Goal: Task Accomplishment & Management: Complete application form

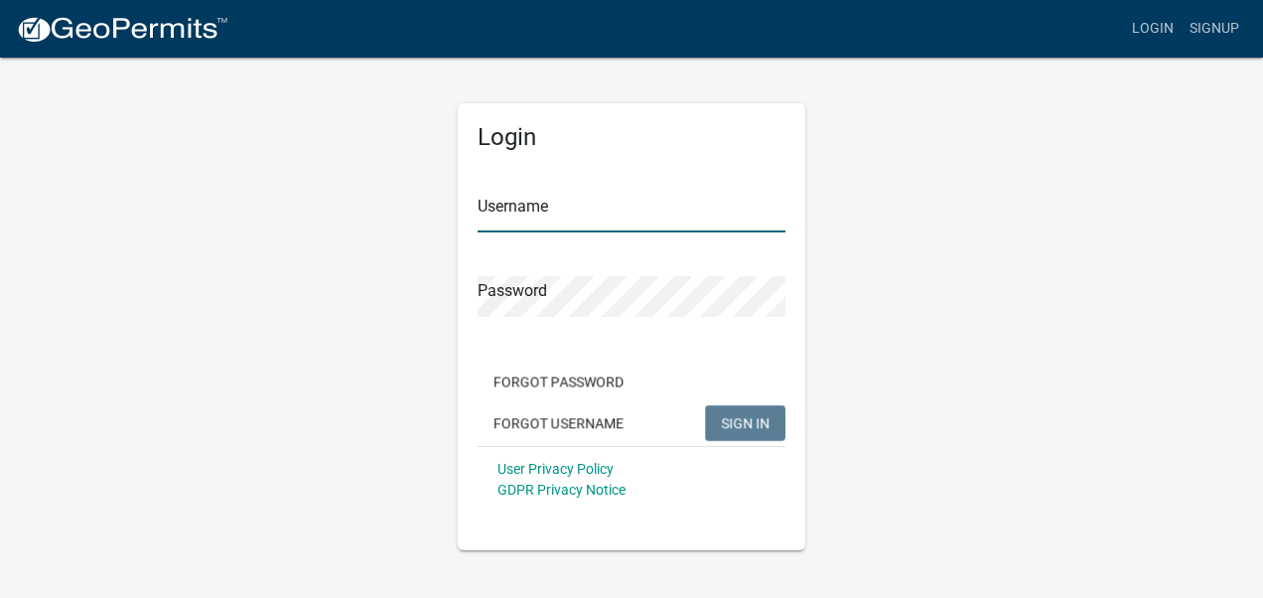
click at [520, 214] on input "Username" at bounding box center [631, 212] width 308 height 41
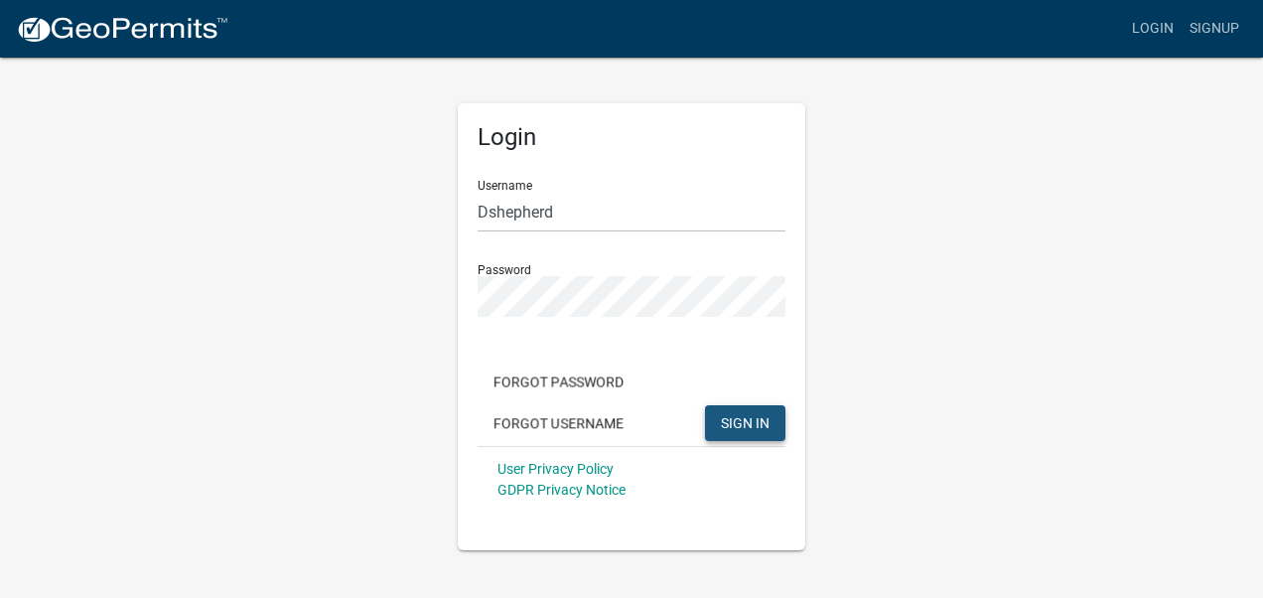
click at [740, 429] on span "SIGN IN" at bounding box center [745, 422] width 49 height 16
click at [716, 423] on button "SIGN IN" at bounding box center [745, 423] width 80 height 36
click at [577, 216] on input "Dshepherd" at bounding box center [631, 212] width 308 height 41
type input "D"
type input "Shepherd2415"
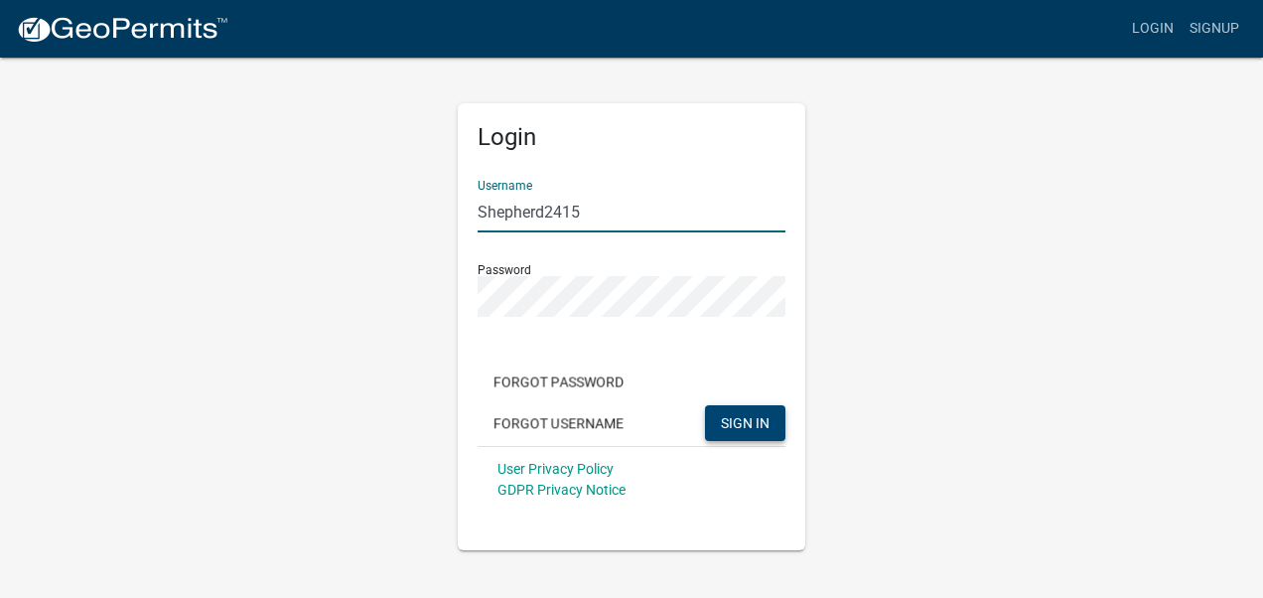
click at [730, 412] on button "SIGN IN" at bounding box center [745, 423] width 80 height 36
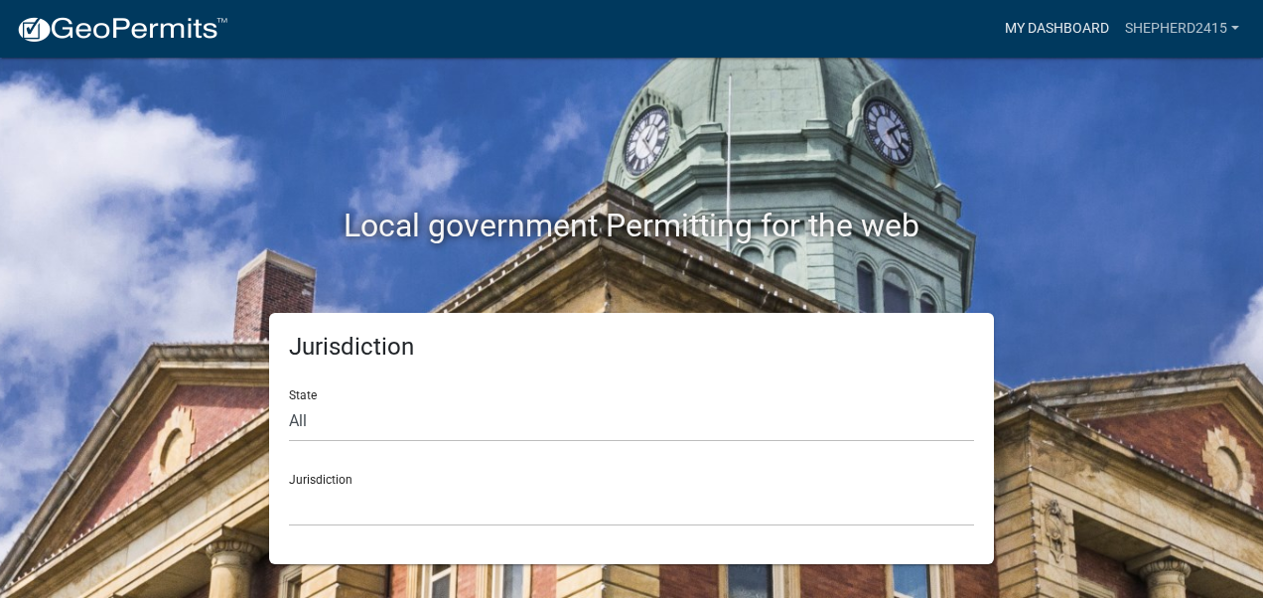
click at [1026, 26] on link "My Dashboard" at bounding box center [1057, 29] width 120 height 38
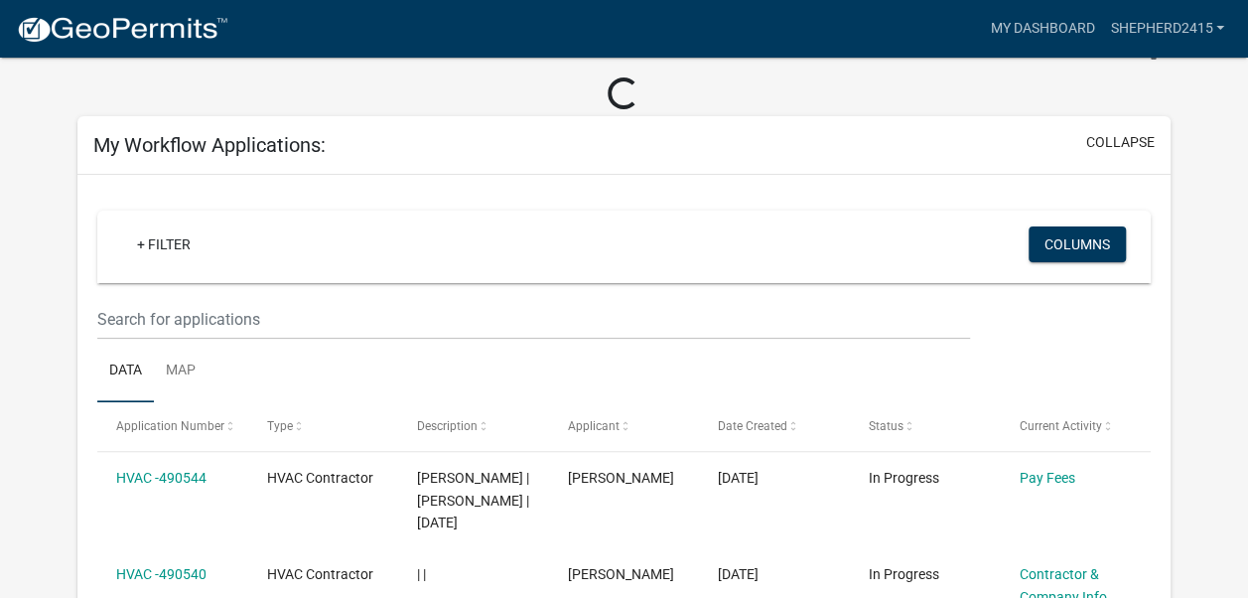
scroll to position [199, 0]
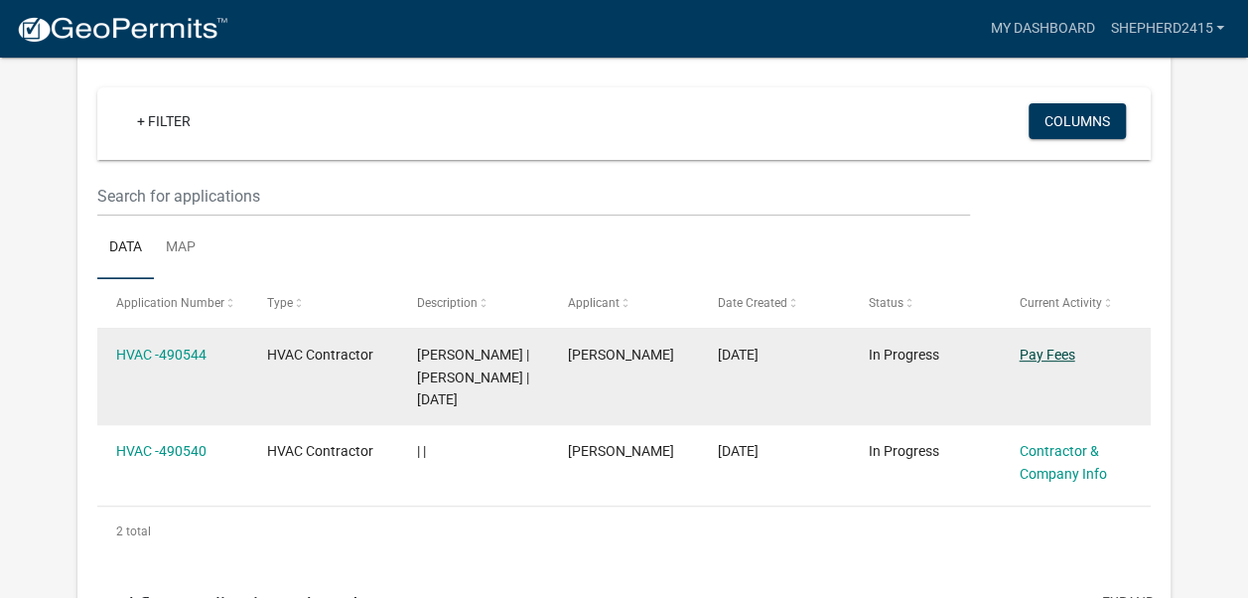
click at [1047, 355] on link "Pay Fees" at bounding box center [1046, 354] width 56 height 16
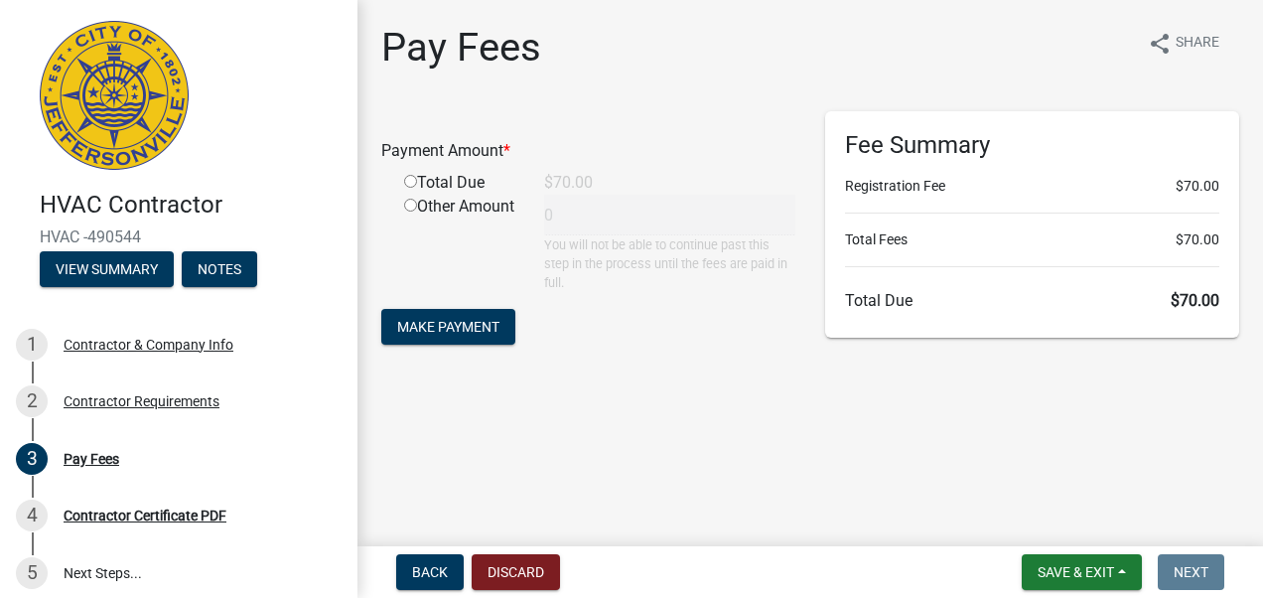
click at [409, 175] on input "radio" at bounding box center [410, 181] width 13 height 13
radio input "true"
type input "70"
click at [437, 322] on span "Make Payment" at bounding box center [448, 326] width 102 height 16
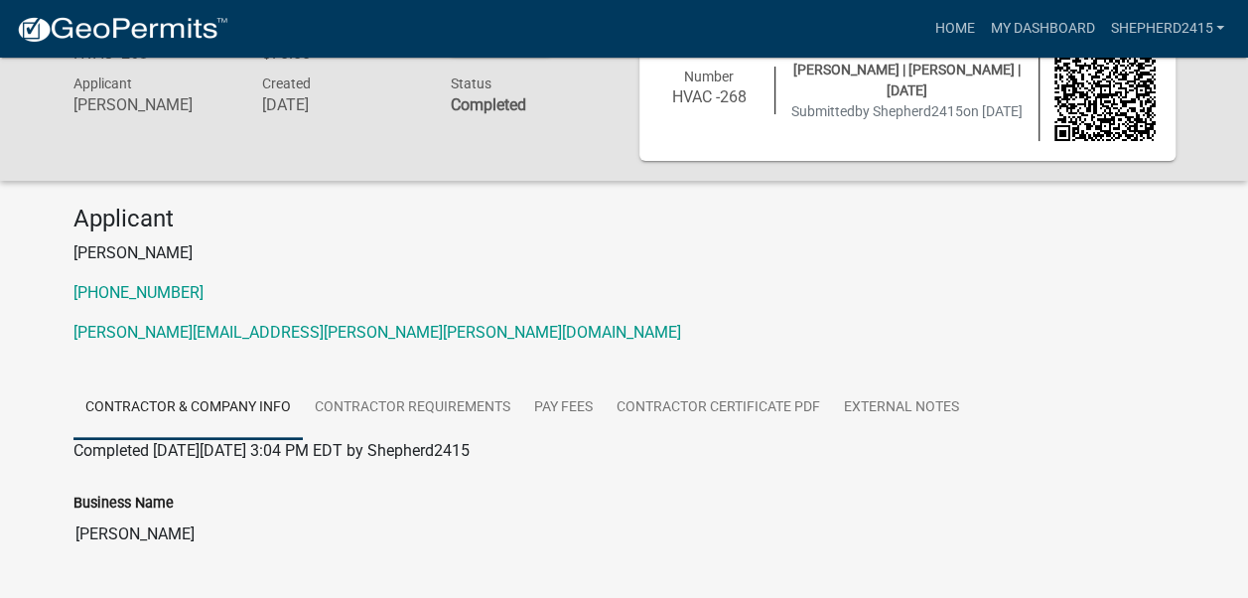
scroll to position [99, 0]
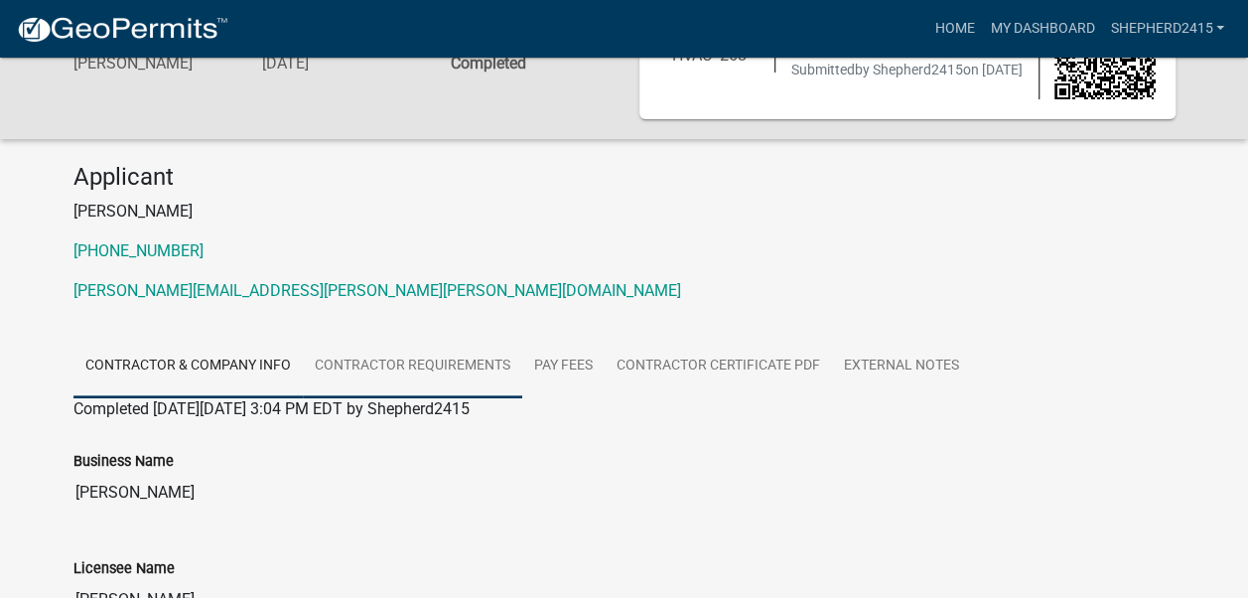
click at [447, 363] on link "Contractor Requirements" at bounding box center [412, 366] width 219 height 64
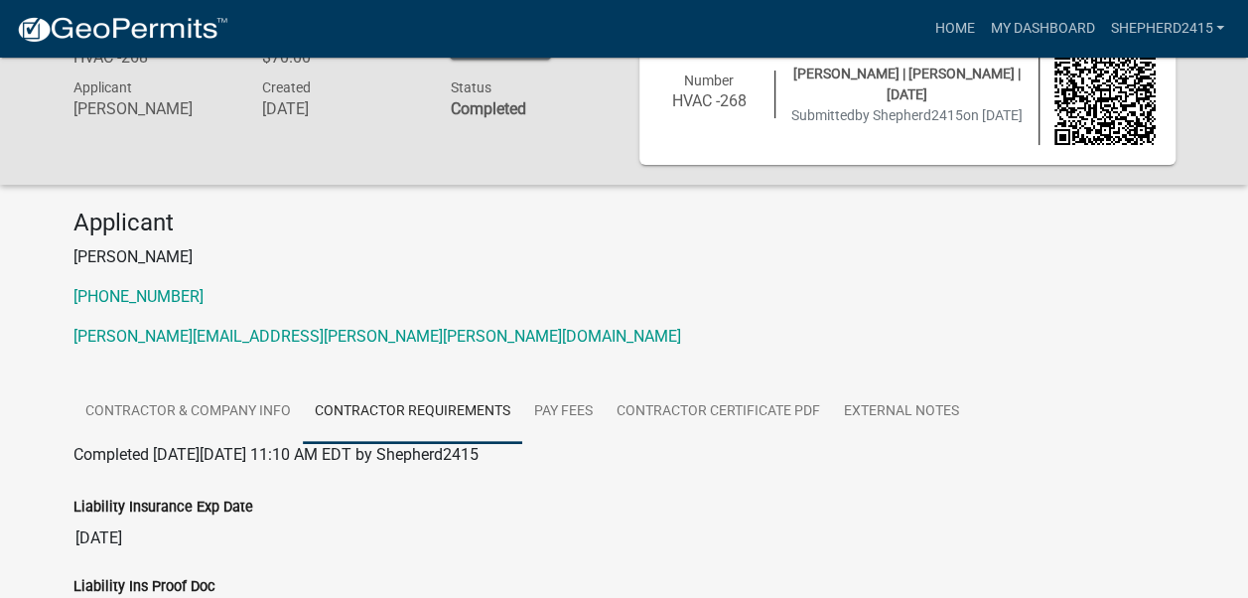
scroll to position [0, 0]
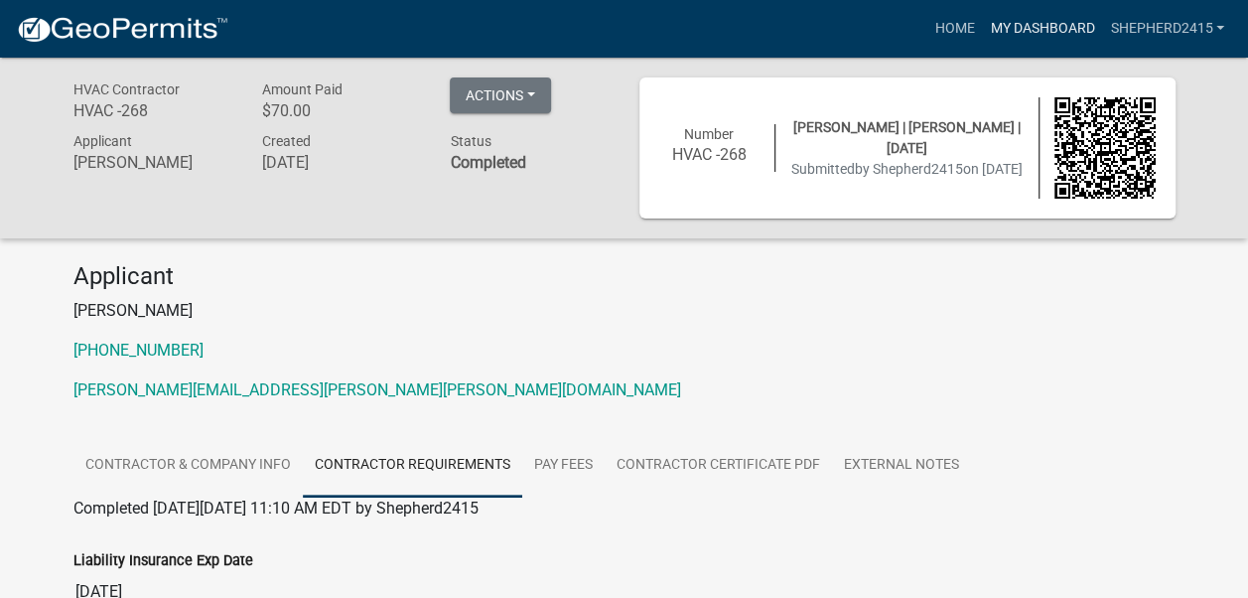
click at [1057, 25] on link "My Dashboard" at bounding box center [1042, 29] width 120 height 38
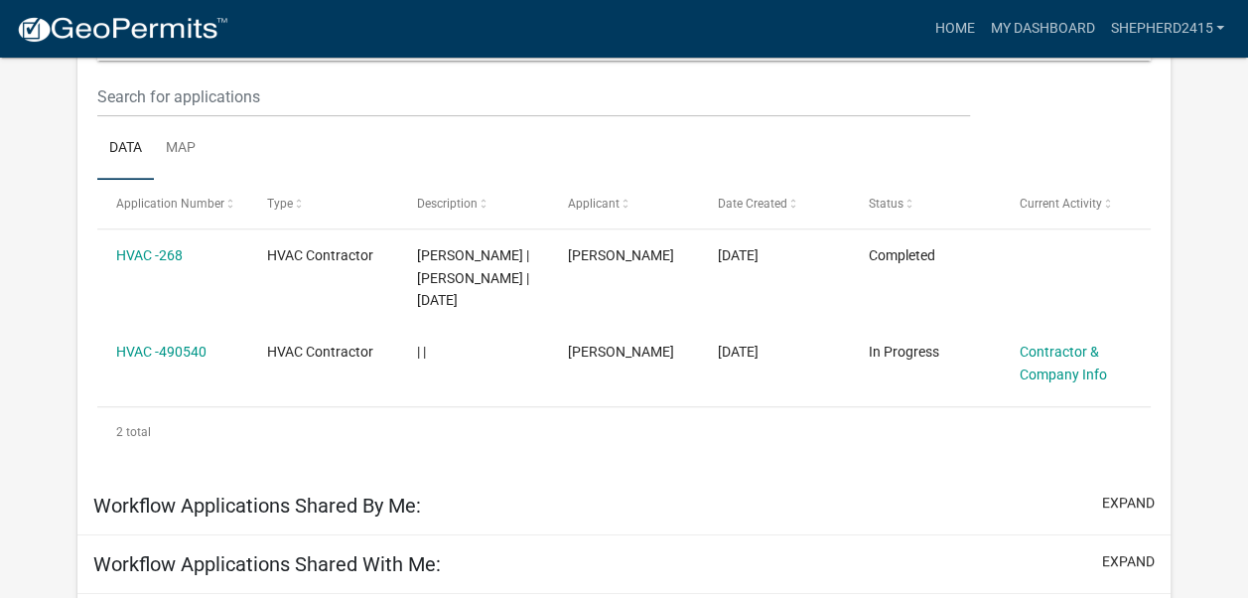
scroll to position [263, 0]
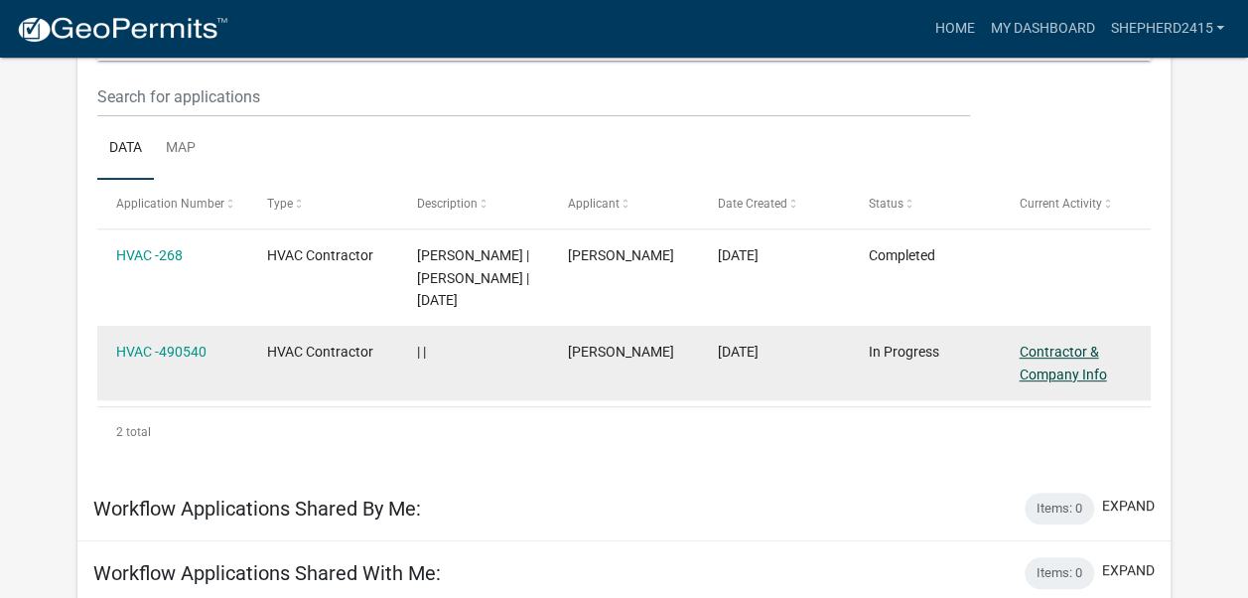
click at [1048, 353] on link "Contractor & Company Info" at bounding box center [1061, 362] width 87 height 39
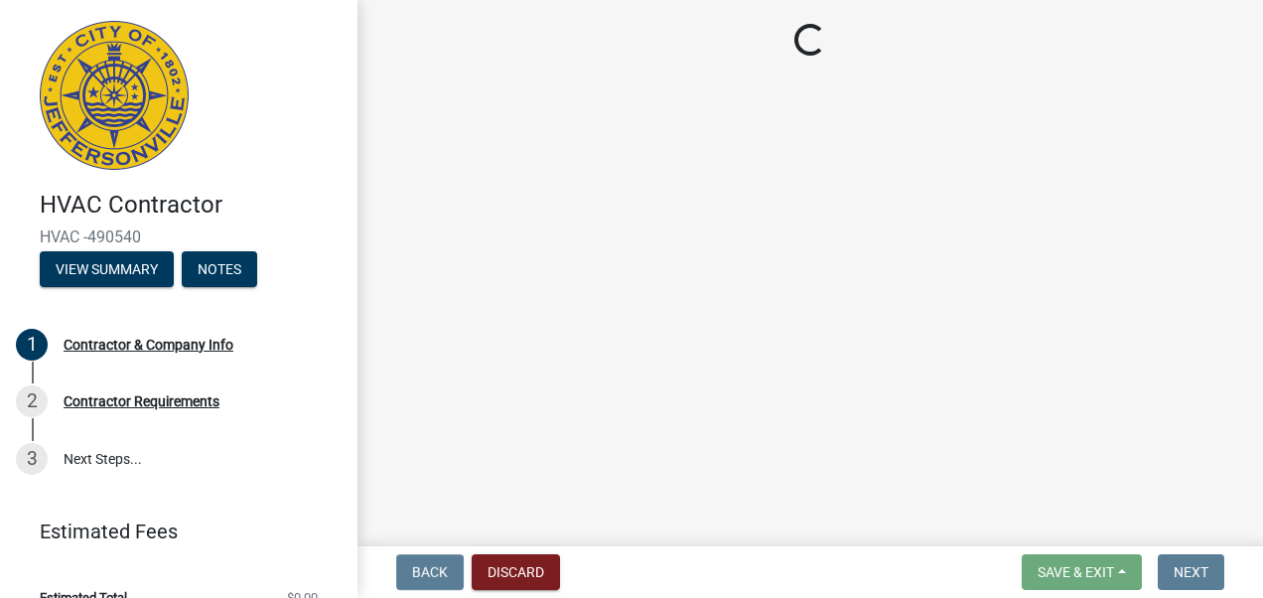
select select "KY"
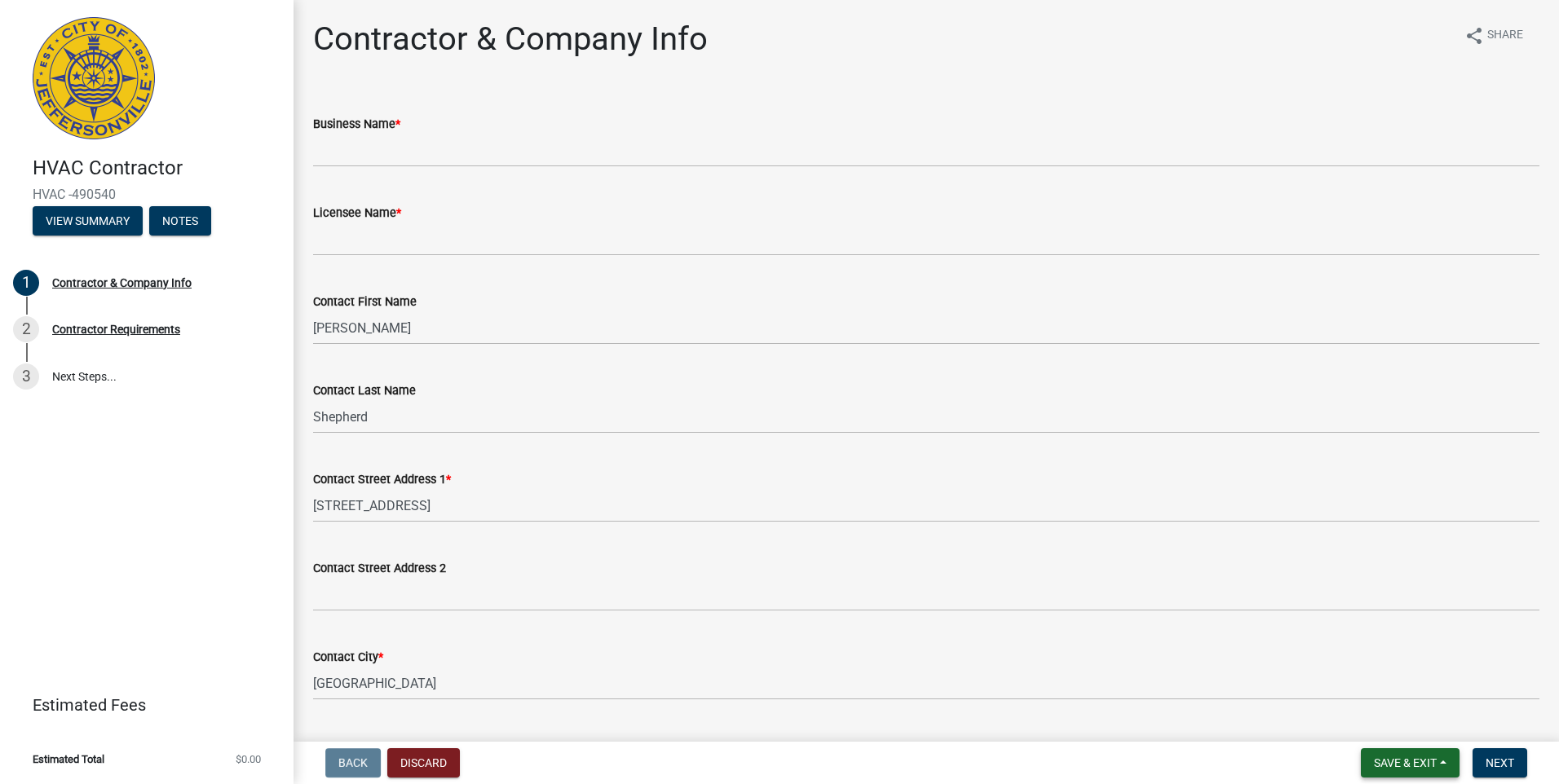
click at [1037, 490] on span "Save & Exit" at bounding box center [1405, 763] width 62 height 13
click at [1037, 490] on span "Next" at bounding box center [1499, 763] width 29 height 13
